Goal: Task Accomplishment & Management: Manage account settings

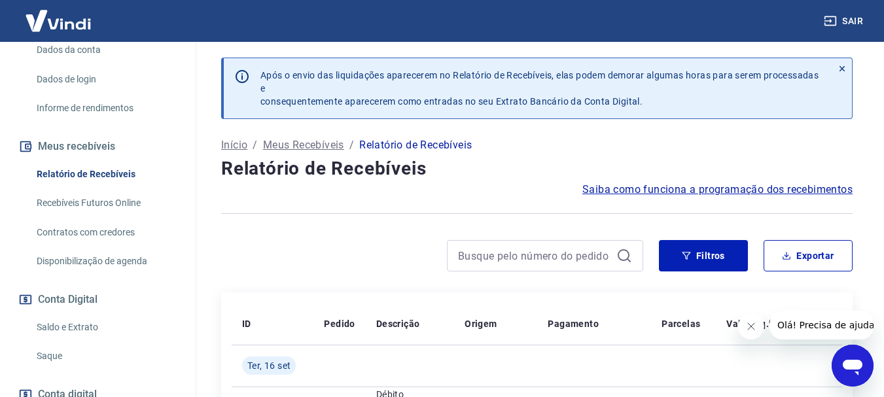
scroll to position [196, 0]
click at [84, 333] on link "Saldo e Extrato" at bounding box center [105, 326] width 149 height 27
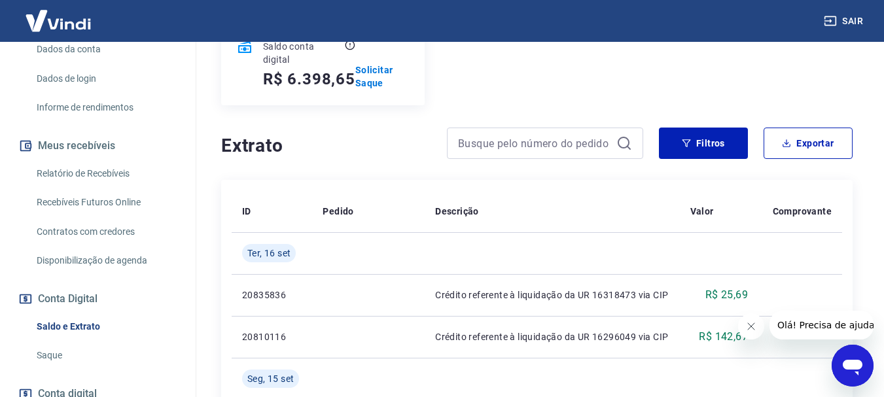
scroll to position [196, 0]
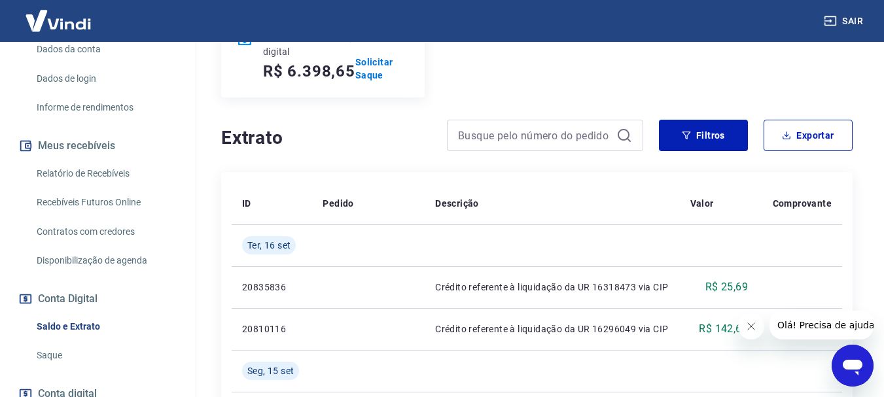
click at [49, 348] on link "Saque" at bounding box center [105, 355] width 149 height 27
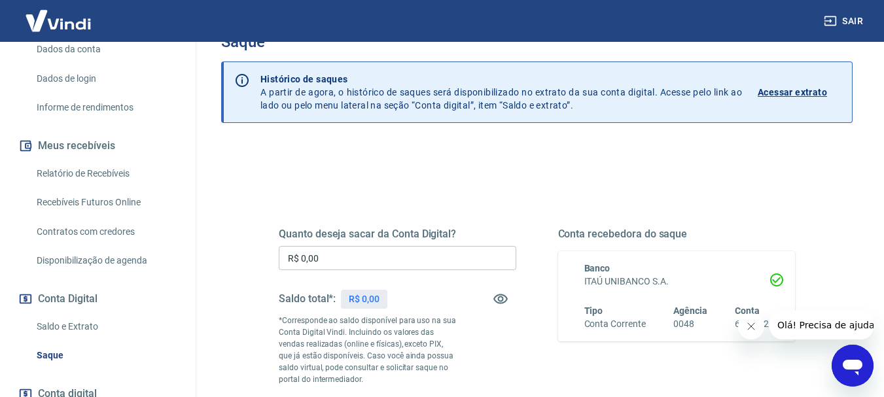
scroll to position [65, 0]
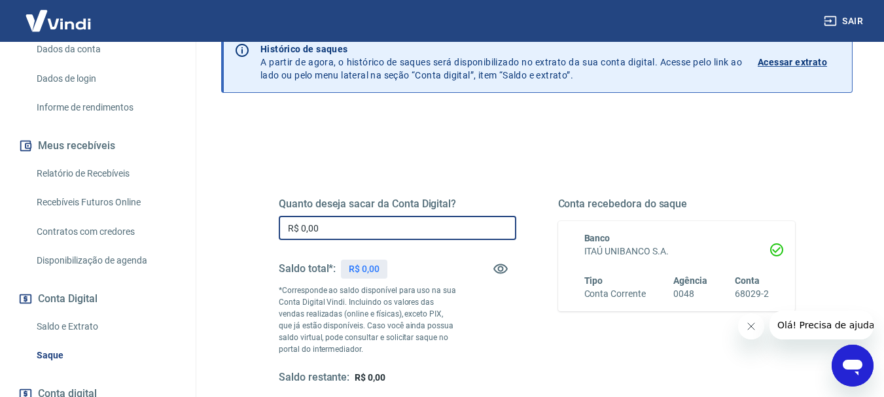
click at [382, 234] on input "R$ 0,00" at bounding box center [398, 228] width 238 height 24
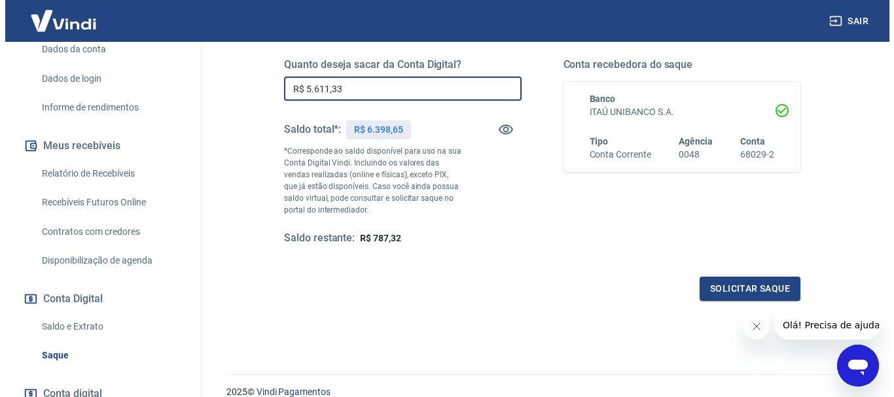
scroll to position [262, 0]
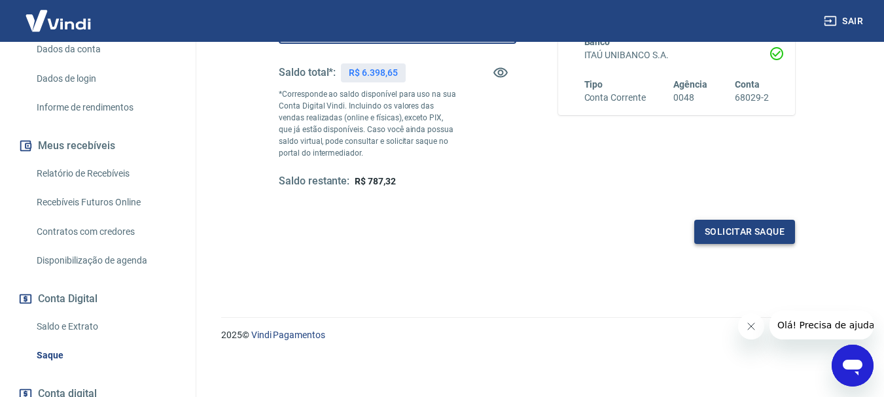
type input "R$ 5.611,33"
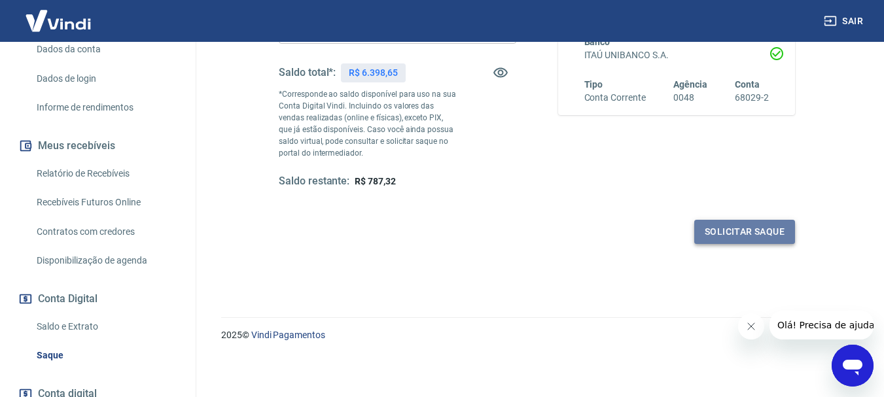
click at [742, 231] on button "Solicitar saque" at bounding box center [744, 232] width 101 height 24
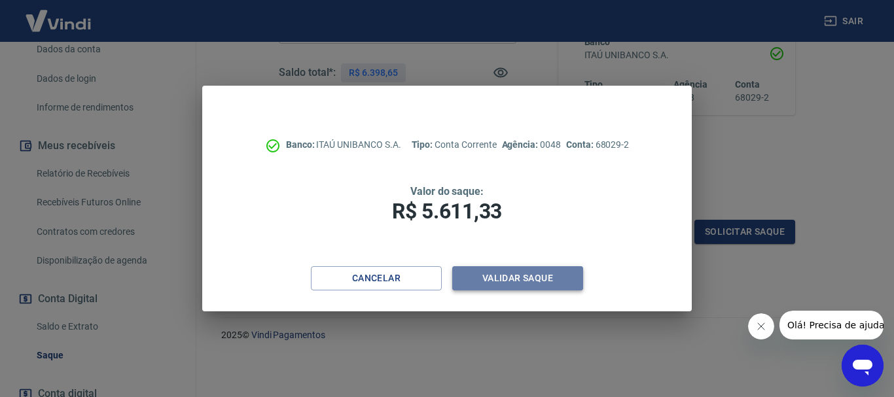
click at [562, 278] on button "Validar saque" at bounding box center [517, 278] width 131 height 24
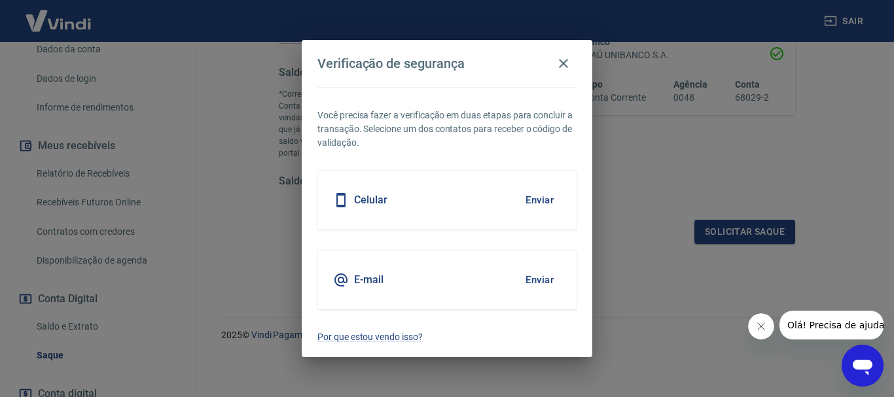
click at [540, 277] on button "Enviar" at bounding box center [539, 279] width 43 height 27
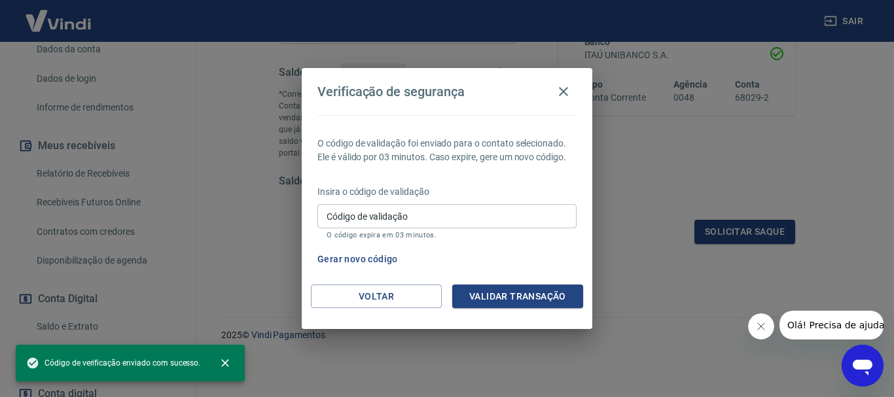
click at [459, 220] on input "Código de validação" at bounding box center [446, 216] width 259 height 24
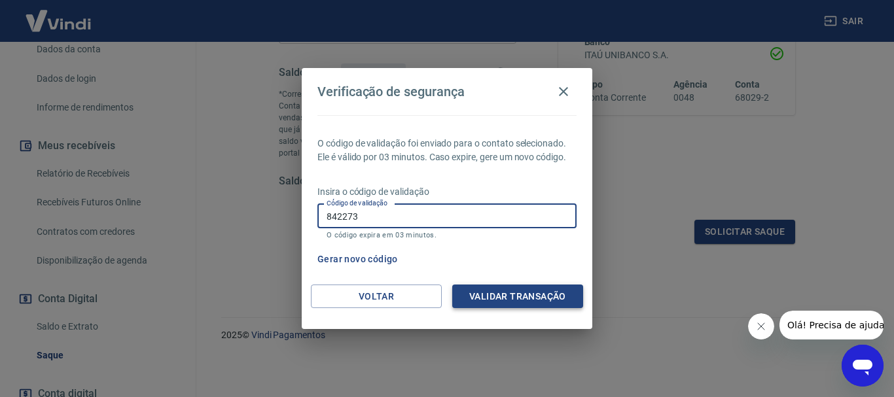
type input "842273"
click at [529, 296] on button "Validar transação" at bounding box center [517, 297] width 131 height 24
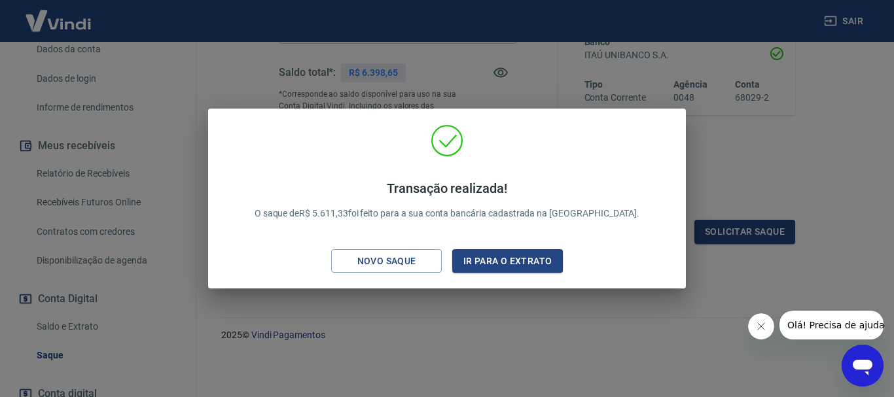
click at [740, 173] on div "Transação realizada! O saque de R$ 5.611,33 foi feito para a sua conta bancária…" at bounding box center [447, 198] width 894 height 397
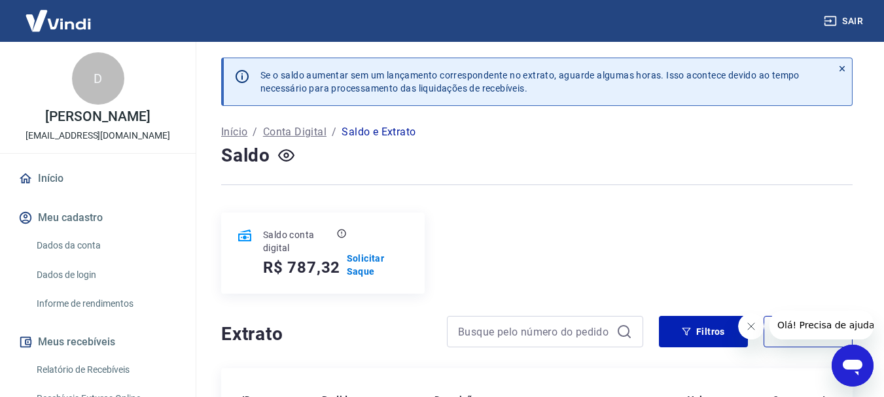
click at [79, 247] on link "Dados da conta" at bounding box center [105, 245] width 149 height 27
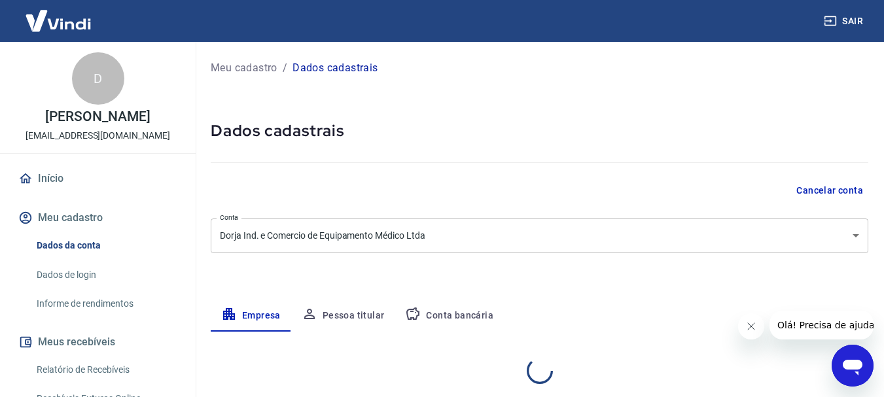
select select "SP"
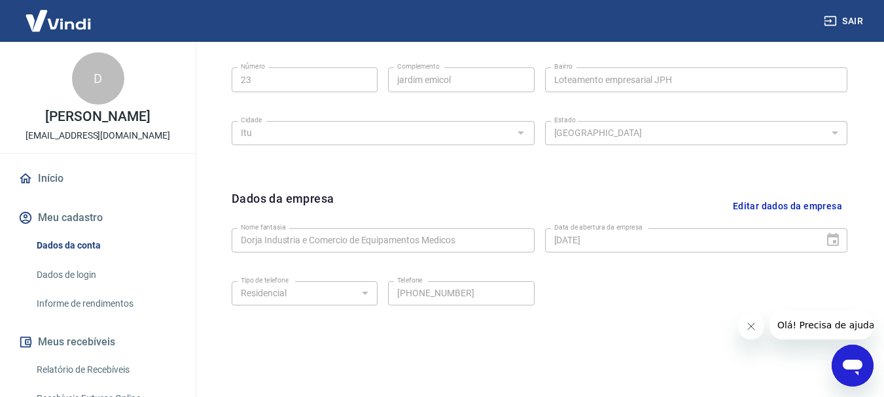
scroll to position [524, 0]
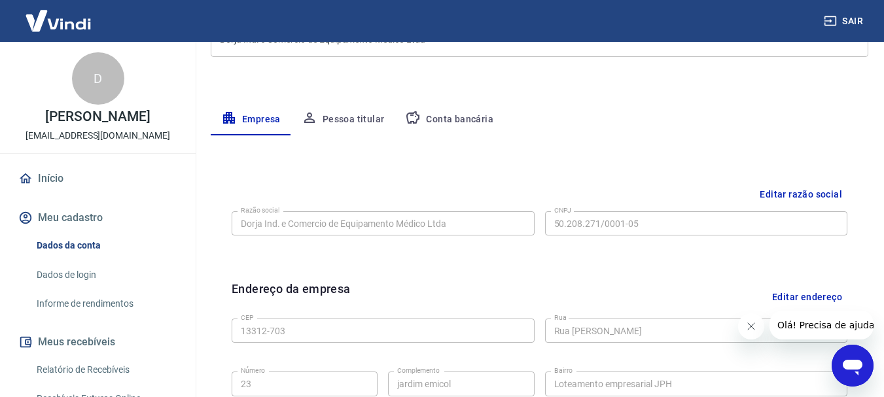
click at [339, 116] on button "Pessoa titular" at bounding box center [343, 119] width 104 height 31
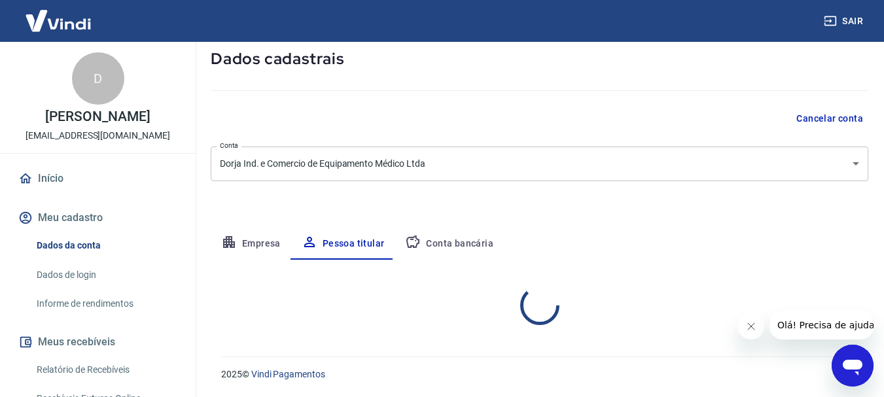
scroll to position [126, 0]
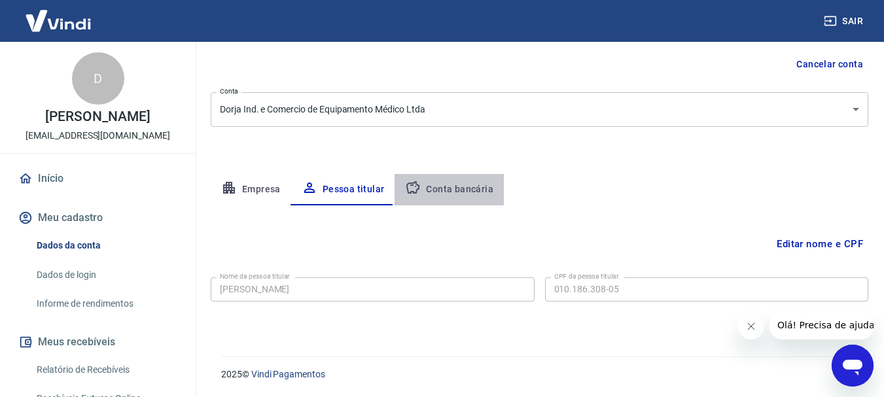
click at [492, 196] on button "Conta bancária" at bounding box center [449, 189] width 109 height 31
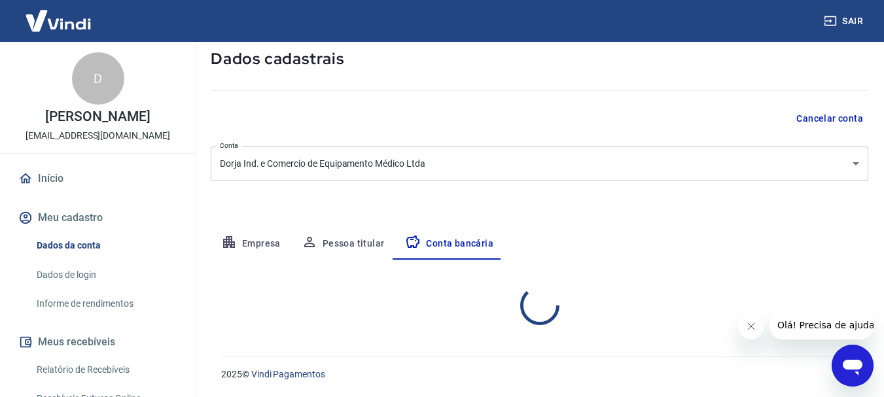
select select "1"
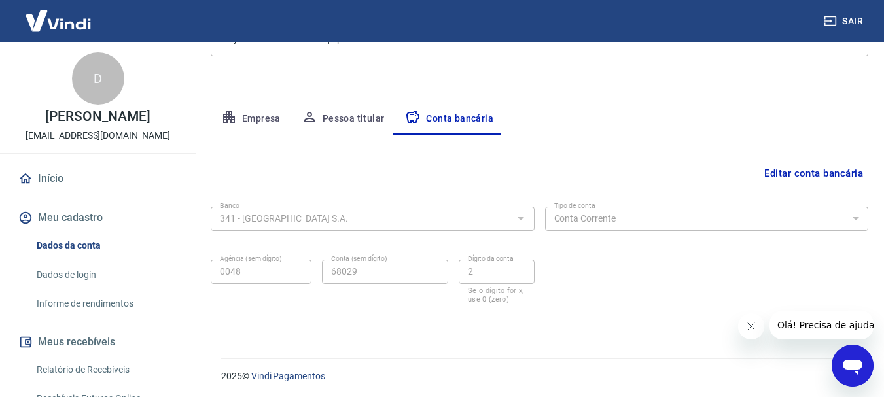
scroll to position [199, 0]
click at [85, 279] on link "Dados de login" at bounding box center [105, 275] width 149 height 27
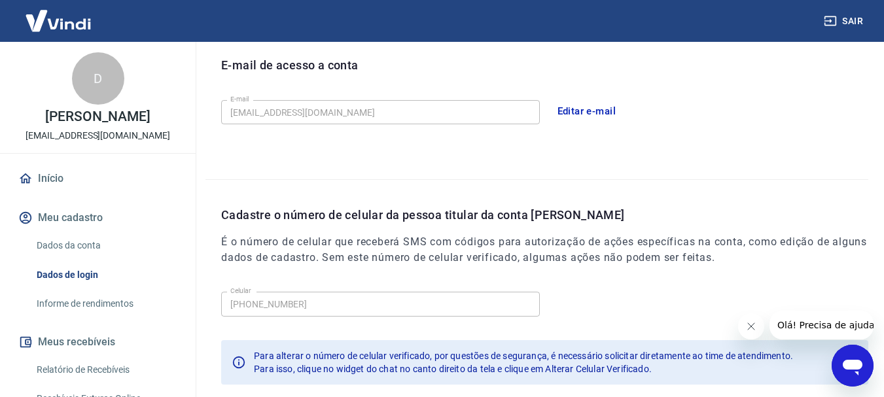
scroll to position [310, 0]
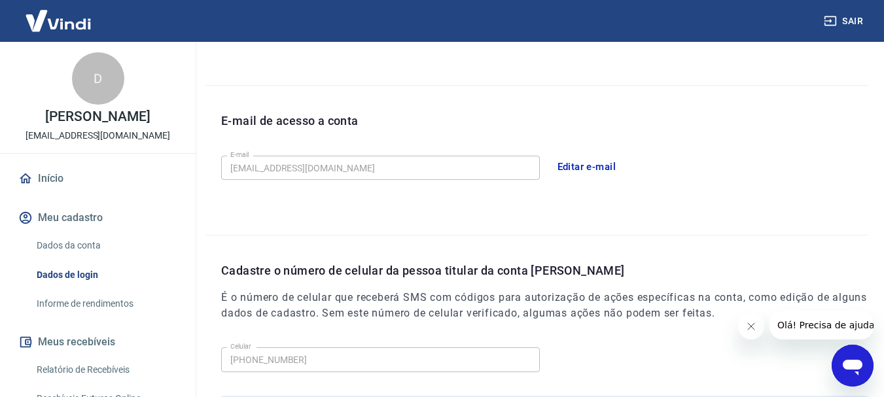
click at [579, 170] on button "Editar e-mail" at bounding box center [586, 166] width 73 height 27
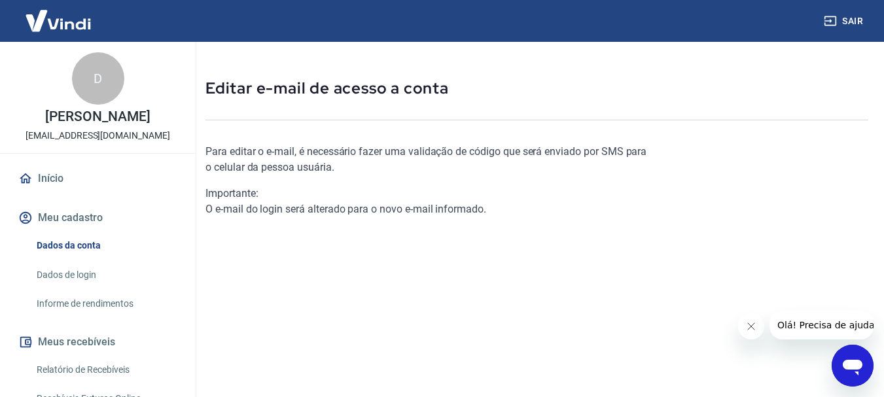
scroll to position [65, 0]
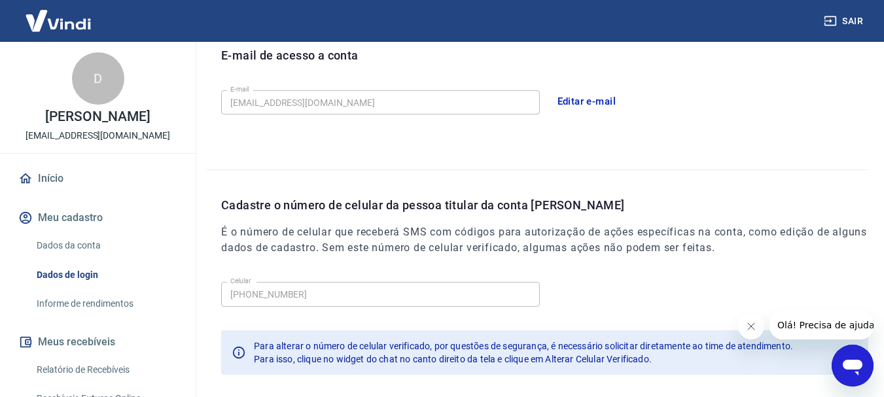
scroll to position [441, 0]
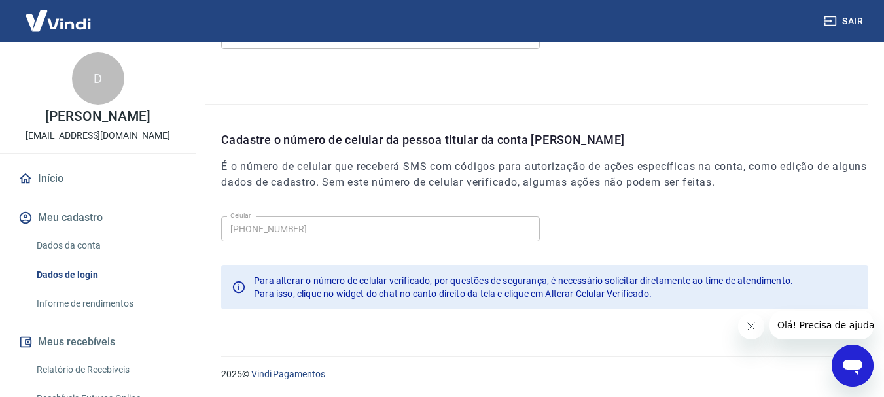
click at [846, 366] on icon "Abrir janela de mensagens" at bounding box center [853, 368] width 20 height 16
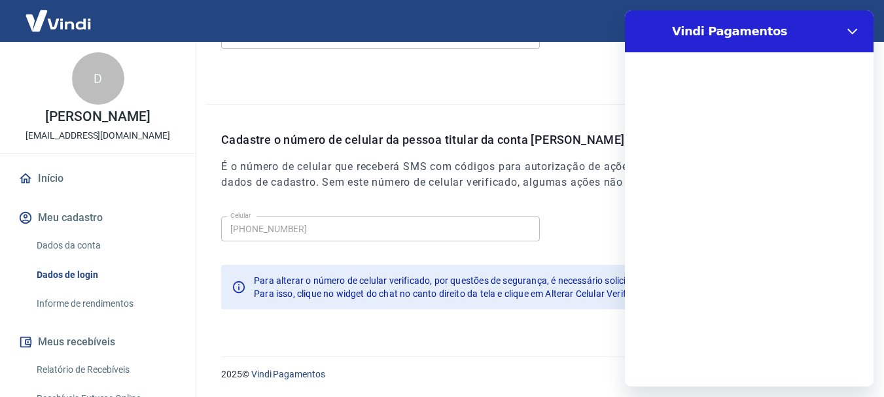
scroll to position [0, 0]
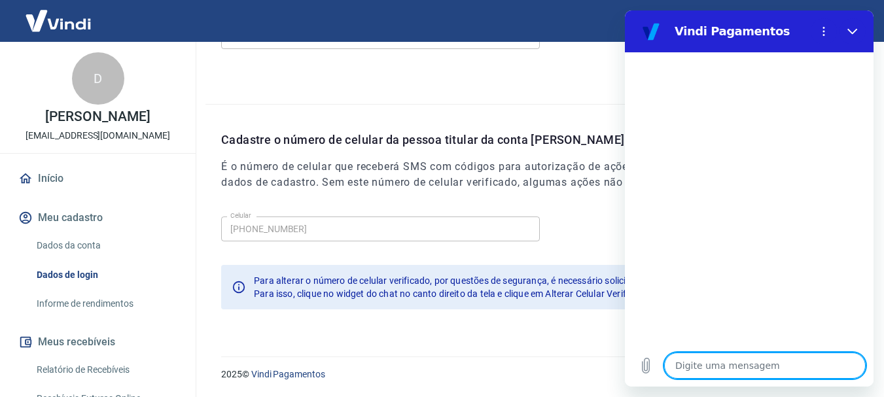
click at [700, 363] on textarea at bounding box center [765, 366] width 202 height 26
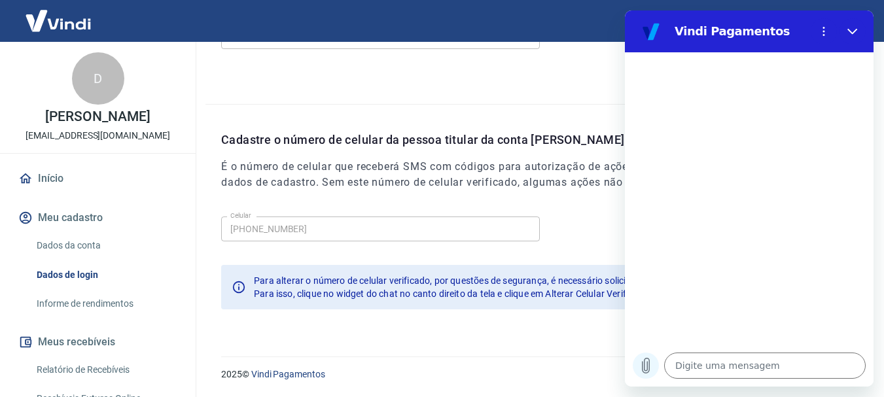
click at [643, 362] on icon "Carregar arquivo" at bounding box center [646, 366] width 7 height 15
click at [821, 29] on icon "Menu de opções" at bounding box center [824, 31] width 10 height 10
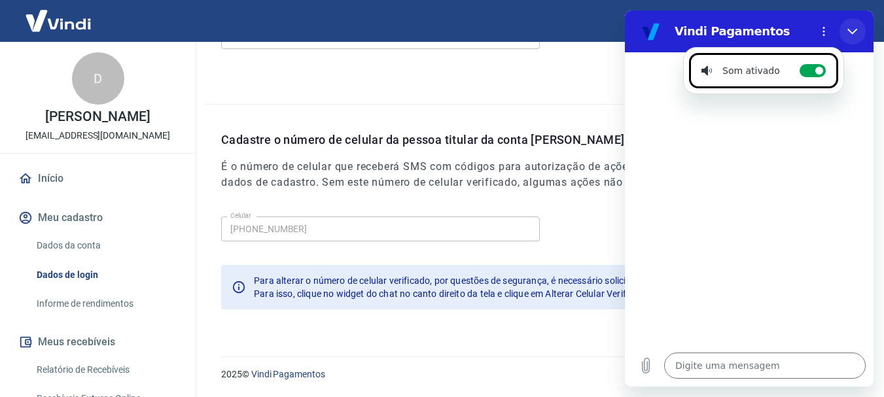
click at [853, 31] on icon "Fechar" at bounding box center [853, 31] width 10 height 10
type textarea "x"
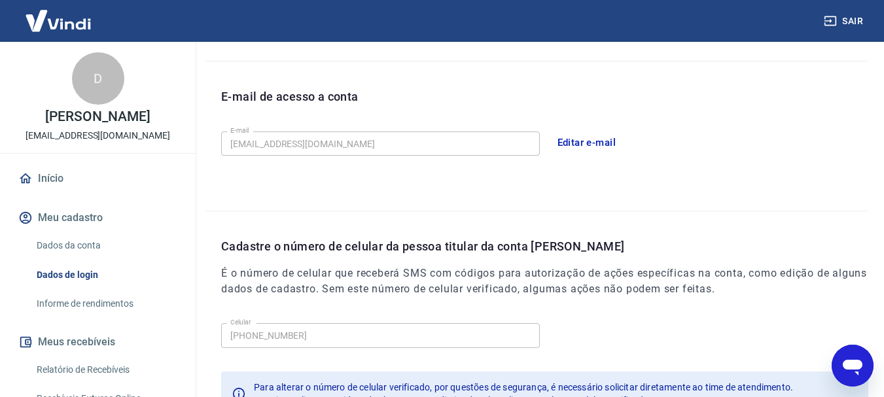
scroll to position [441, 0]
